Goal: Use online tool/utility

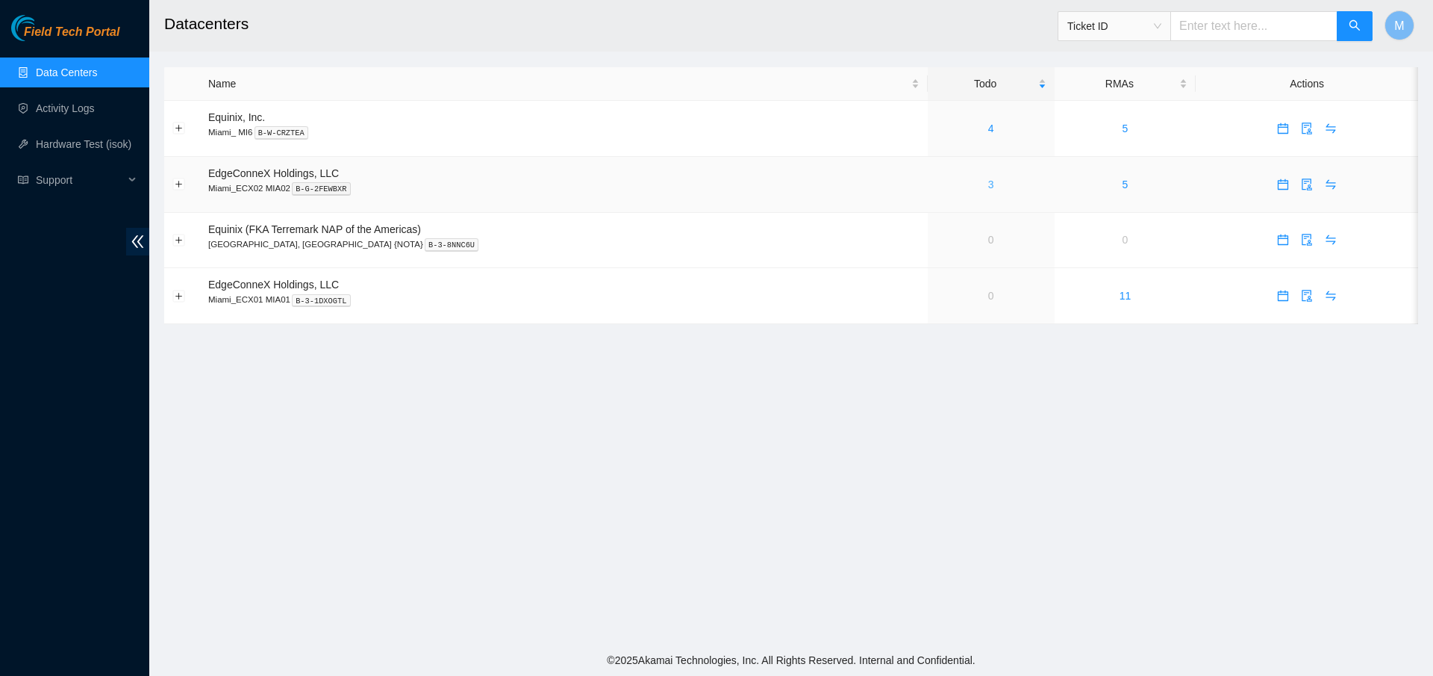
click at [988, 185] on link "3" at bounding box center [991, 184] width 6 height 12
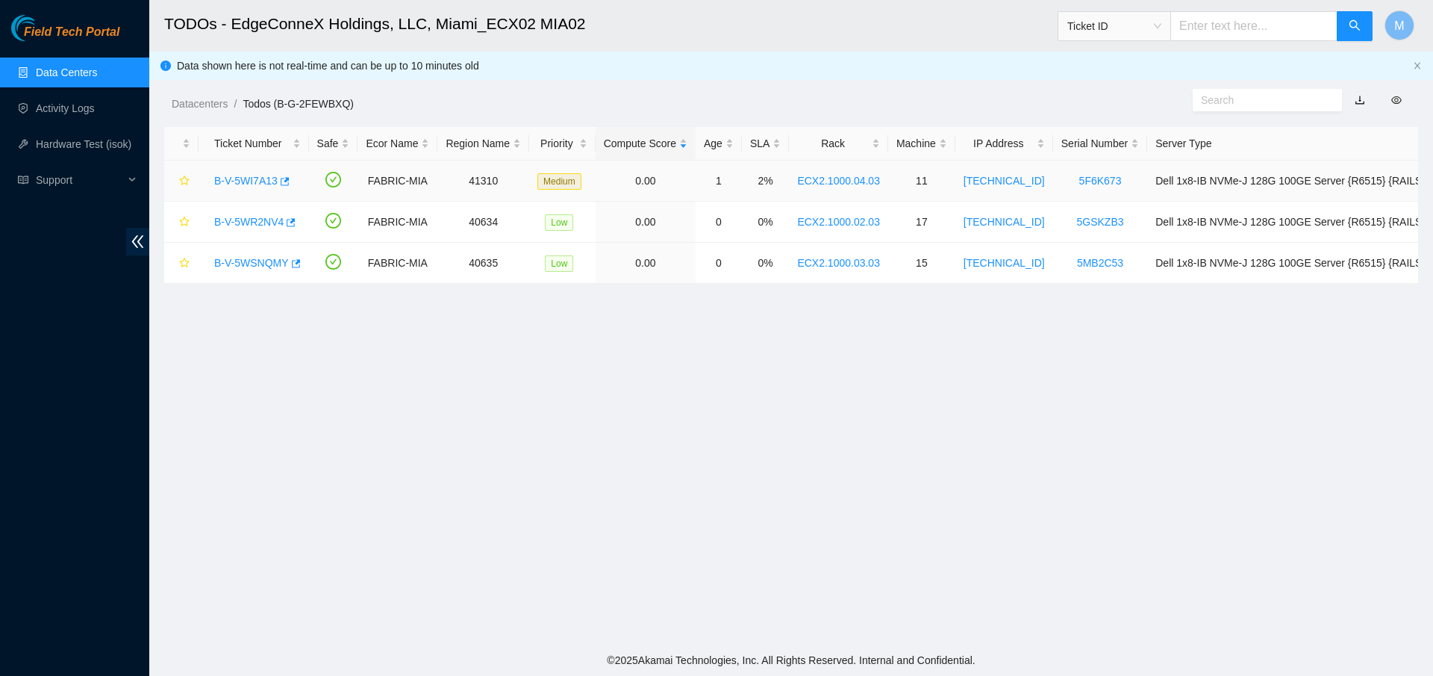
click at [248, 182] on link "B-V-5WI7A13" at bounding box center [245, 181] width 63 height 12
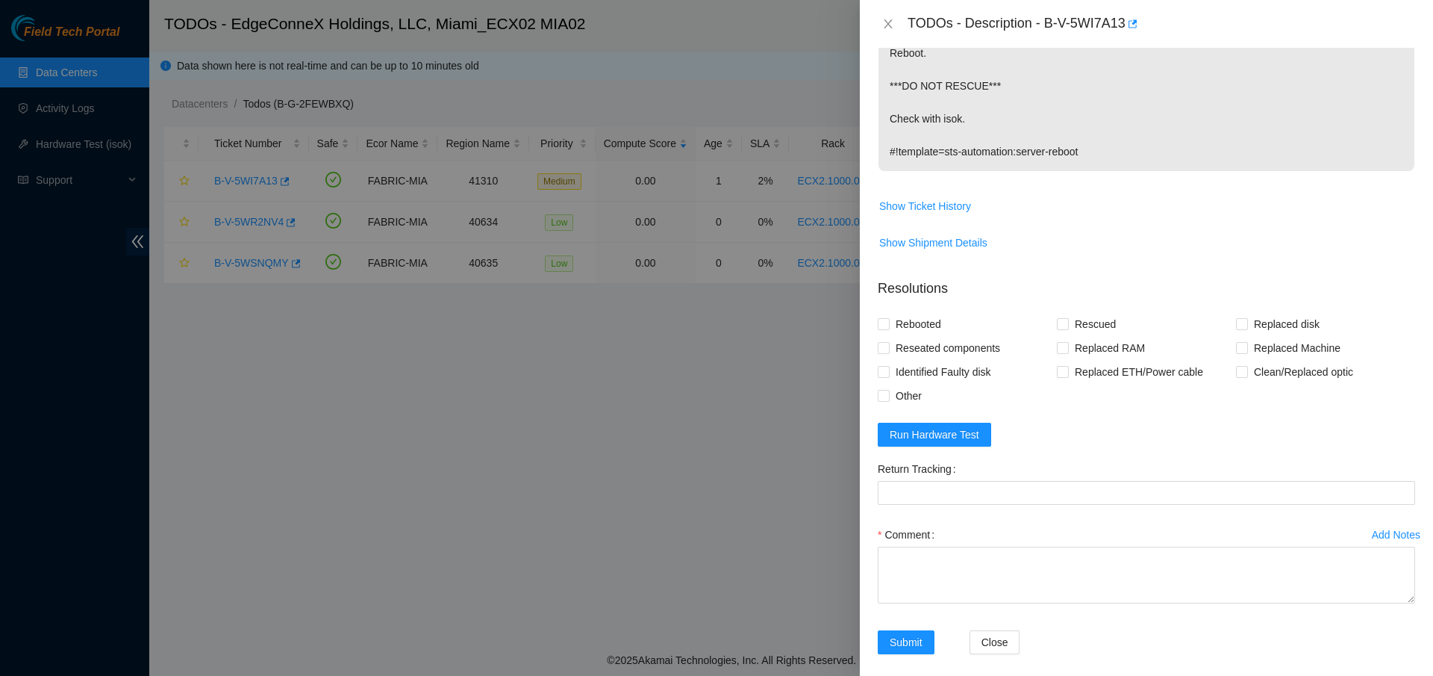
scroll to position [387, 0]
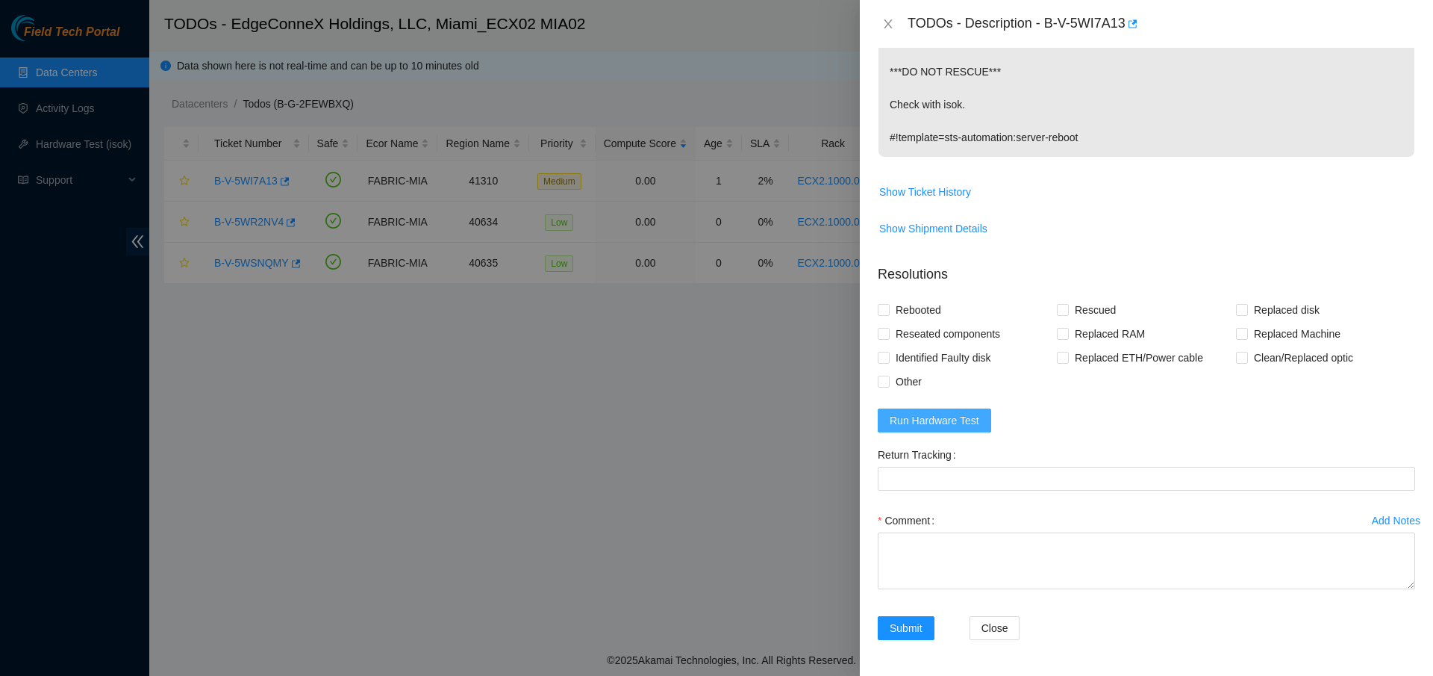
click at [939, 415] on span "Run Hardware Test" at bounding box center [935, 420] width 90 height 16
click at [961, 422] on span "Run Hardware Test" at bounding box center [935, 420] width 90 height 16
